Goal: Task Accomplishment & Management: Use online tool/utility

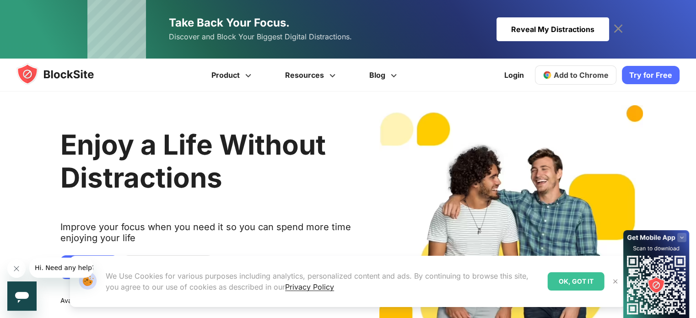
click at [570, 76] on span "Add to Chrome" at bounding box center [581, 74] width 55 height 9
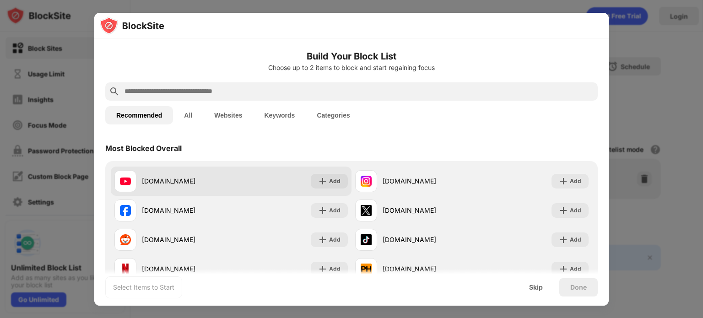
click at [329, 188] on div "youtube.com Add" at bounding box center [231, 181] width 241 height 29
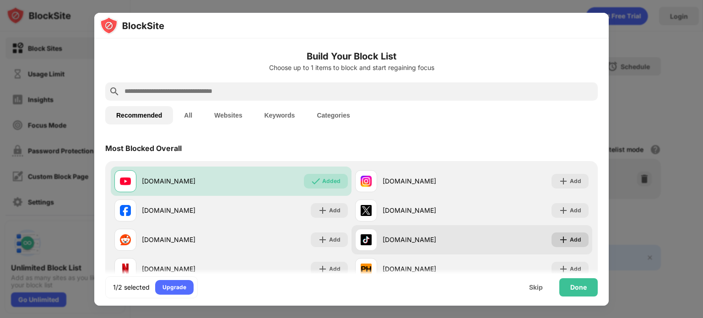
click at [570, 237] on div "Add" at bounding box center [575, 239] width 11 height 9
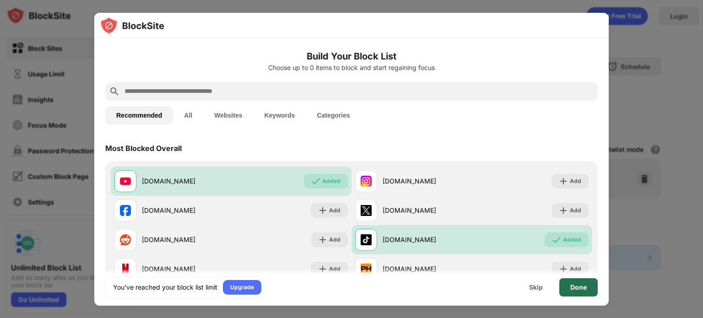
click at [579, 291] on div "Done" at bounding box center [578, 287] width 38 height 18
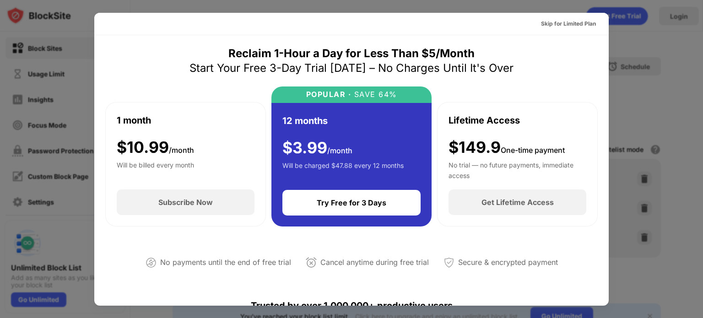
click at [686, 44] on div at bounding box center [351, 159] width 703 height 318
